Goal: Communication & Community: Share content

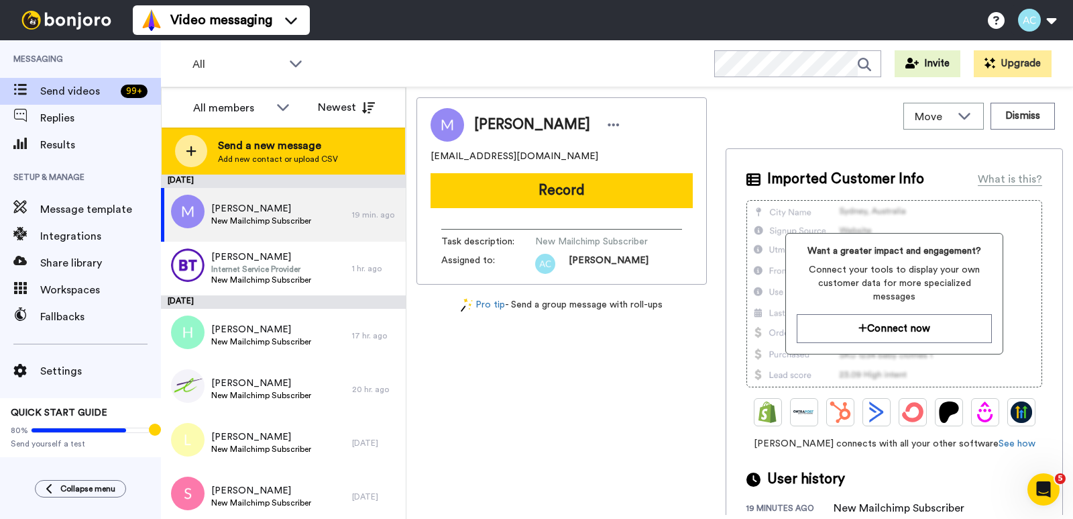
click at [186, 148] on icon at bounding box center [191, 151] width 11 height 12
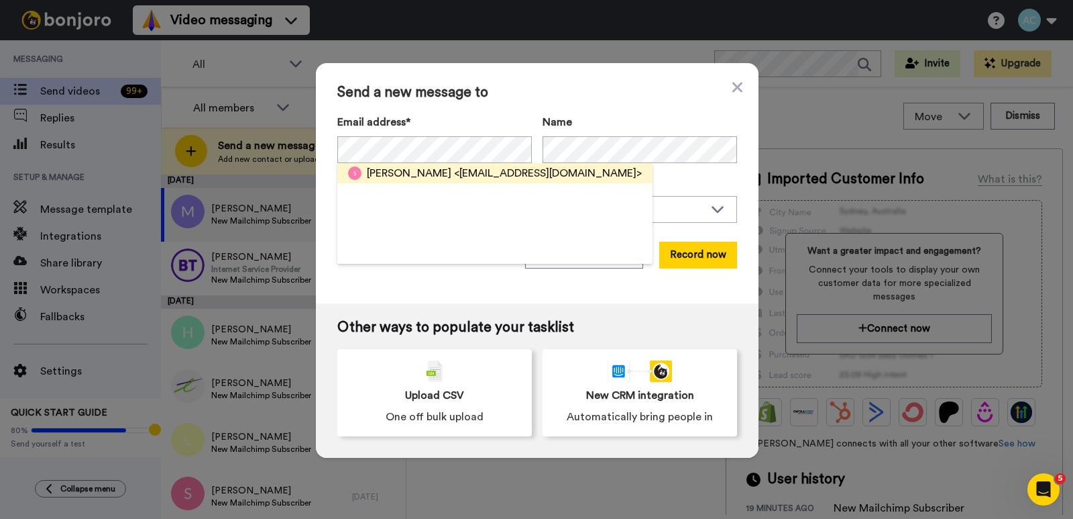
click at [464, 173] on span "<seb.coueffic@live.fr>" at bounding box center [548, 173] width 188 height 16
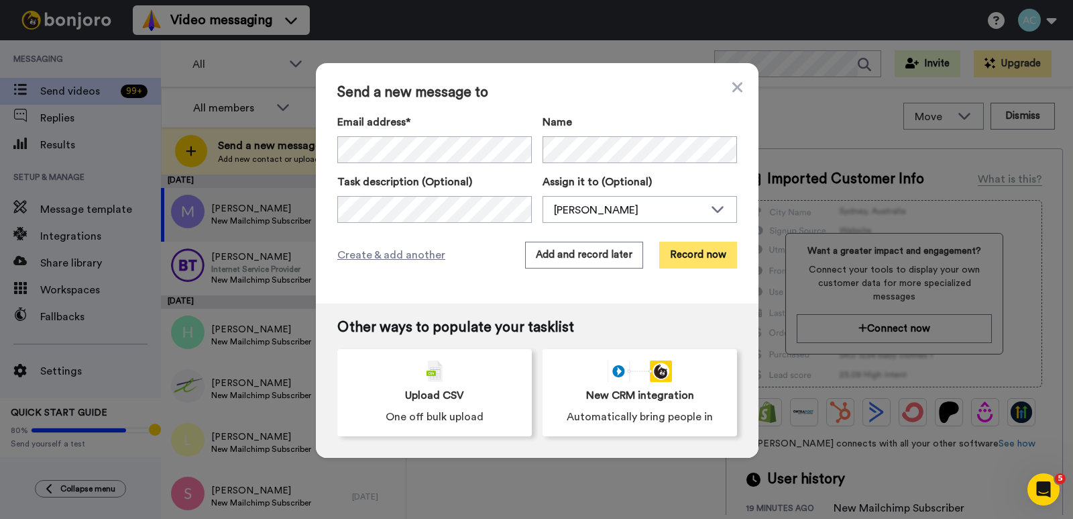
click at [690, 244] on button "Record now" at bounding box center [698, 255] width 78 height 27
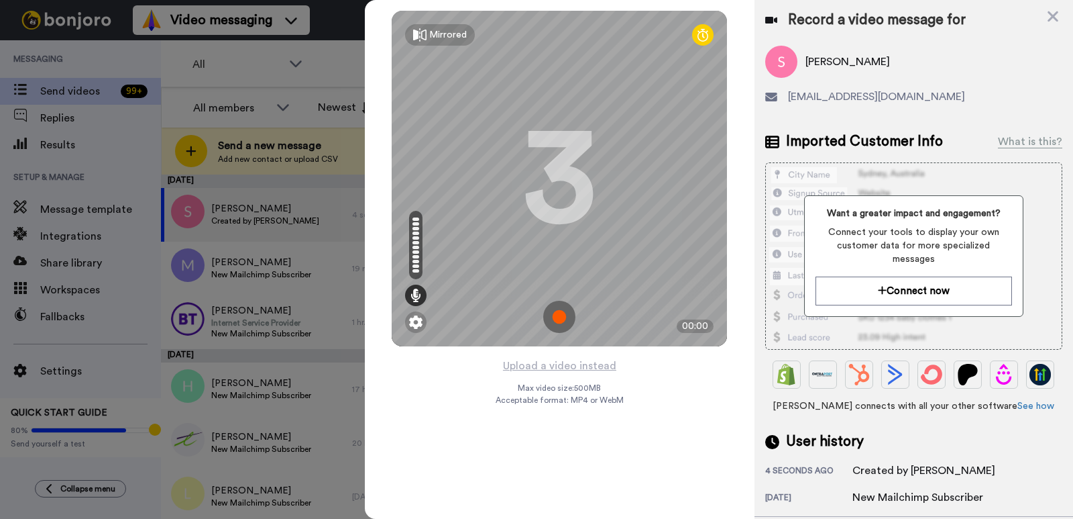
click at [560, 321] on img at bounding box center [559, 317] width 32 height 32
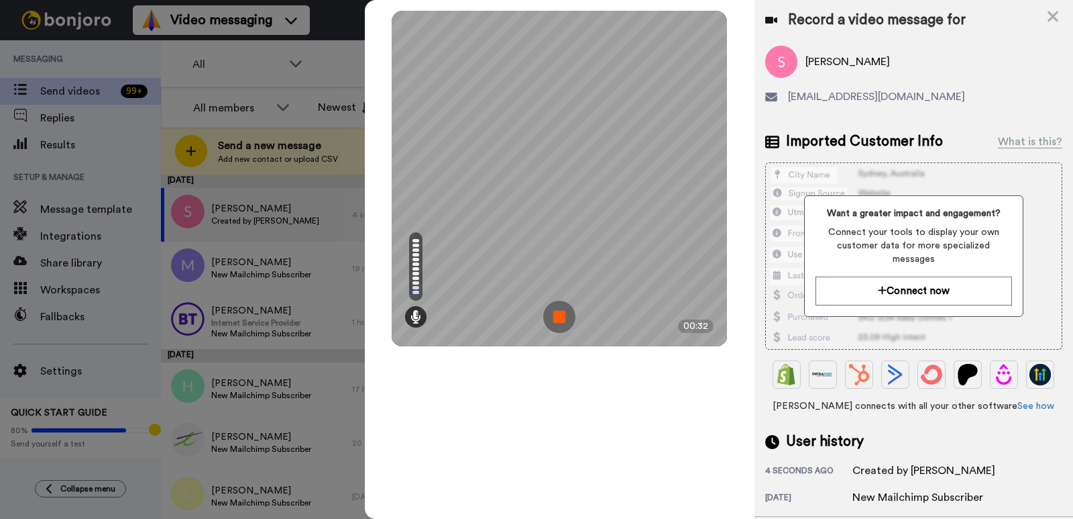
click at [560, 321] on img at bounding box center [559, 317] width 32 height 32
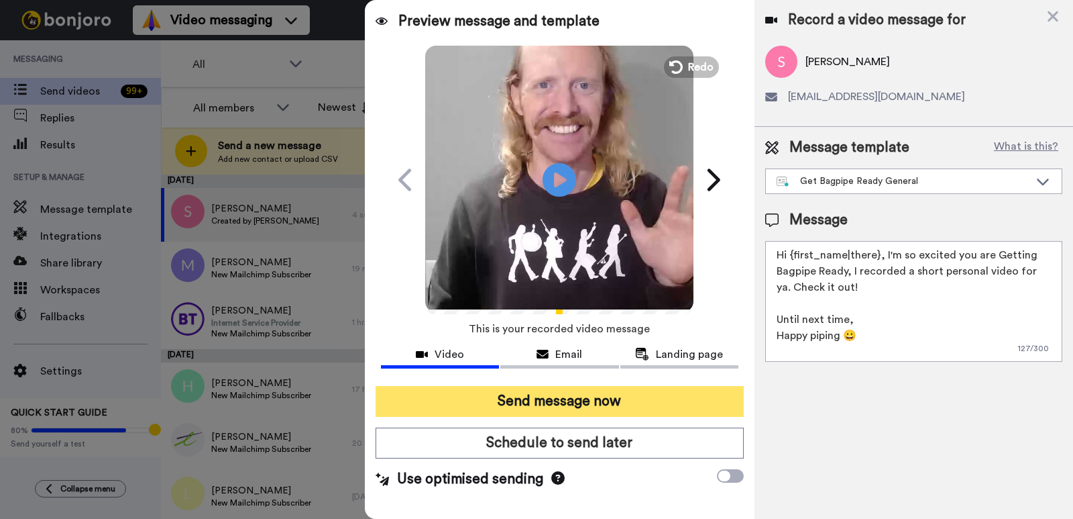
click at [535, 397] on button "Send message now" at bounding box center [560, 401] width 368 height 31
